Goal: Task Accomplishment & Management: Manage account settings

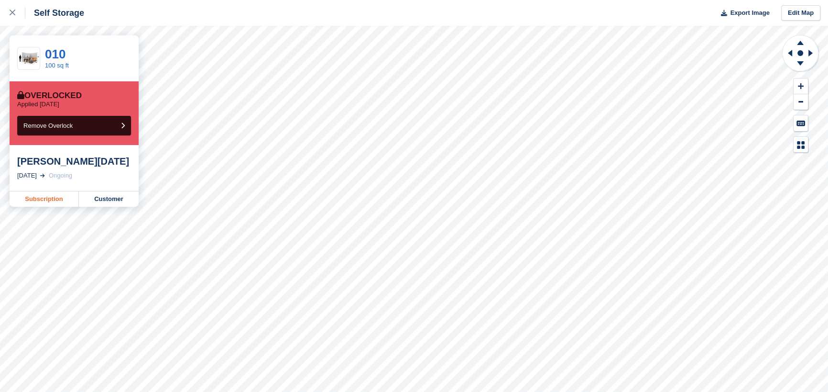
click at [52, 197] on link "Subscription" at bounding box center [44, 198] width 69 height 15
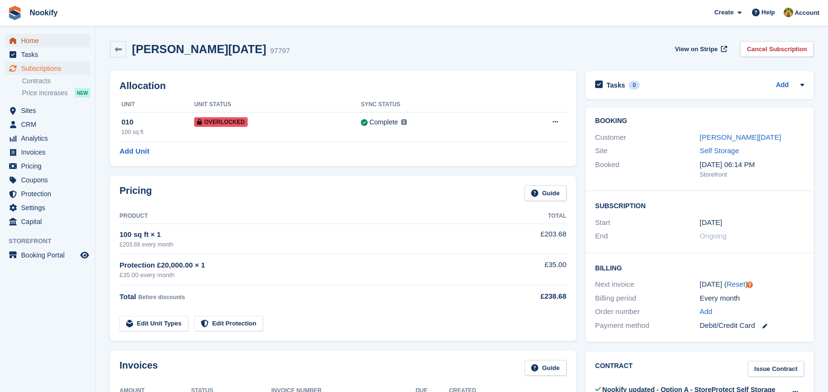
click at [34, 41] on span "Home" at bounding box center [49, 40] width 57 height 13
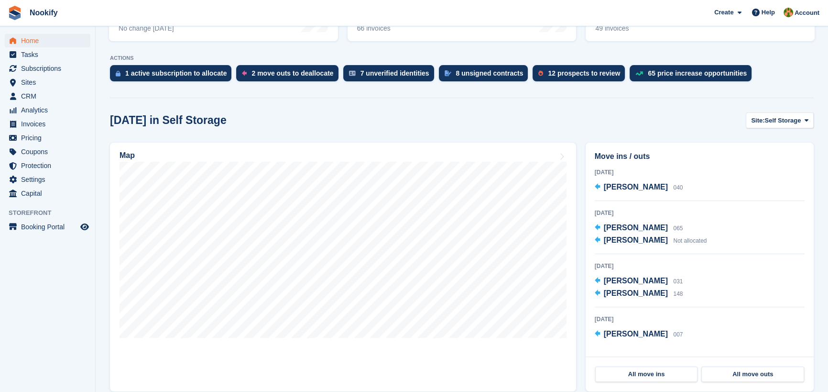
scroll to position [174, 0]
